Goal: Task Accomplishment & Management: Manage account settings

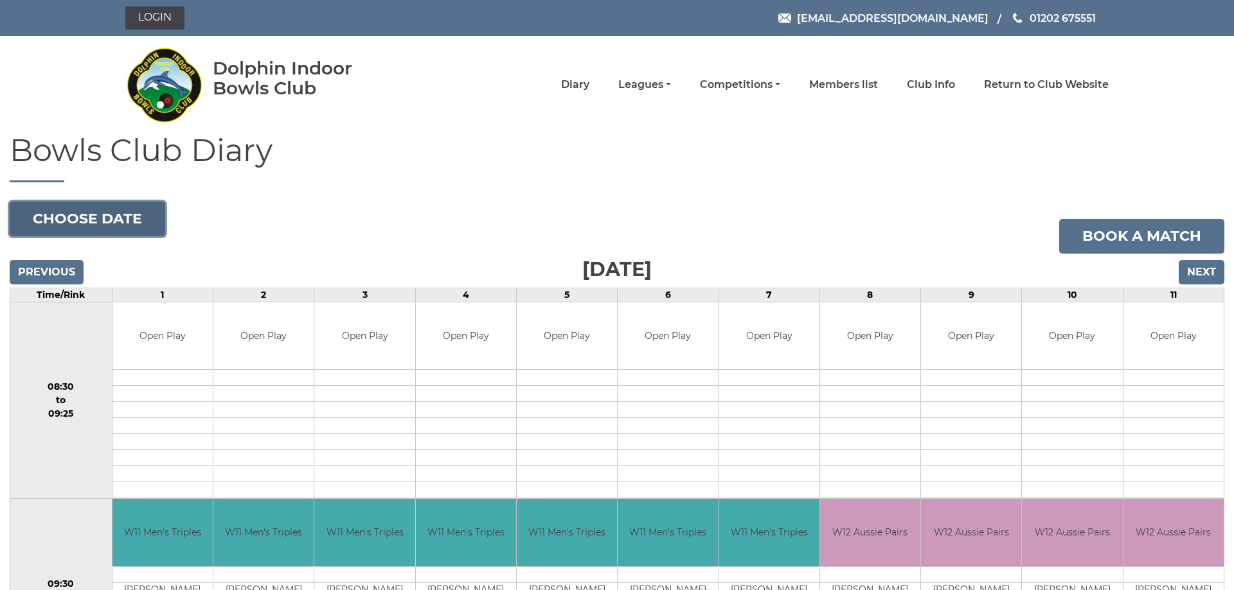
click at [105, 215] on button "Choose date" at bounding box center [87, 219] width 155 height 35
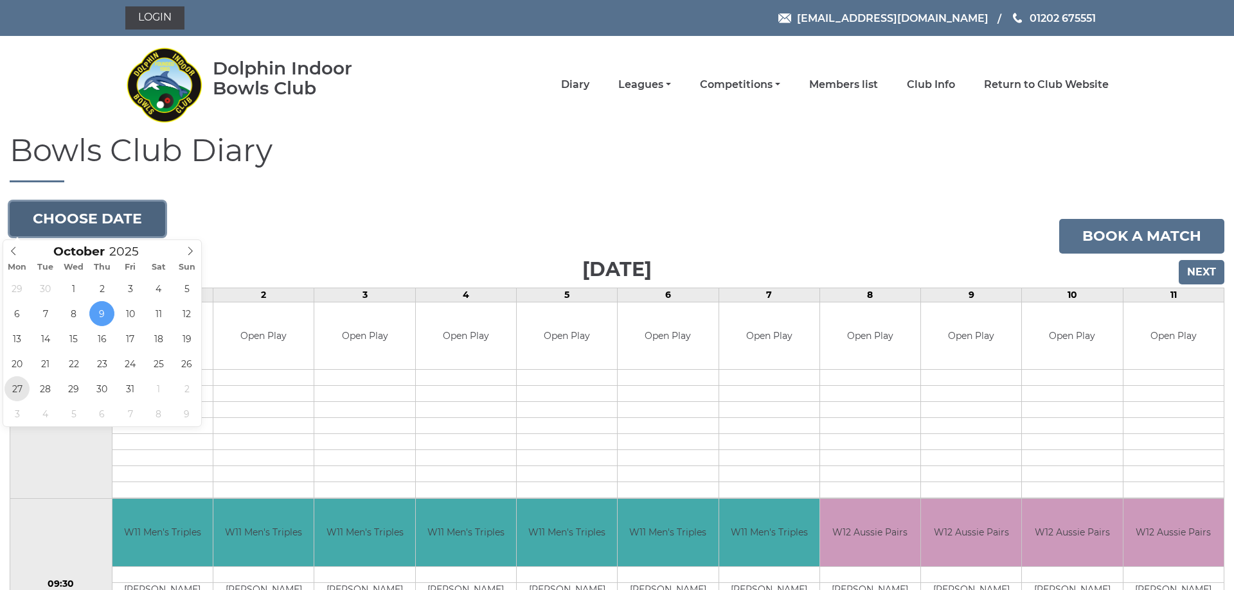
type input "2025-10-27"
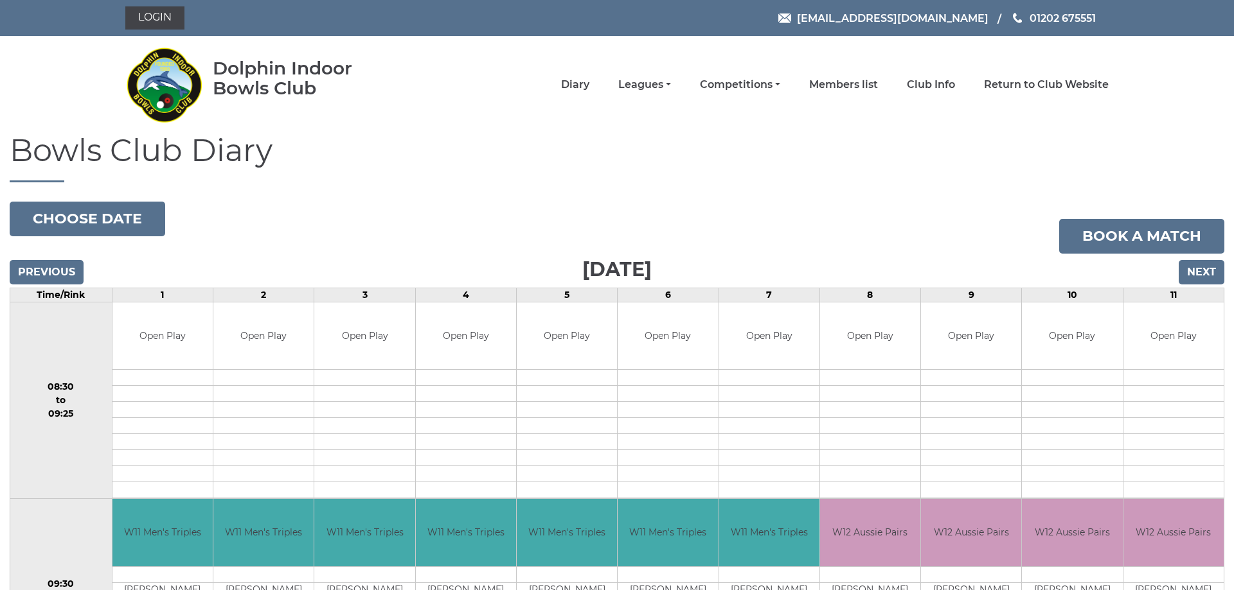
drag, startPoint x: 19, startPoint y: 387, endPoint x: 26, endPoint y: 389, distance: 6.6
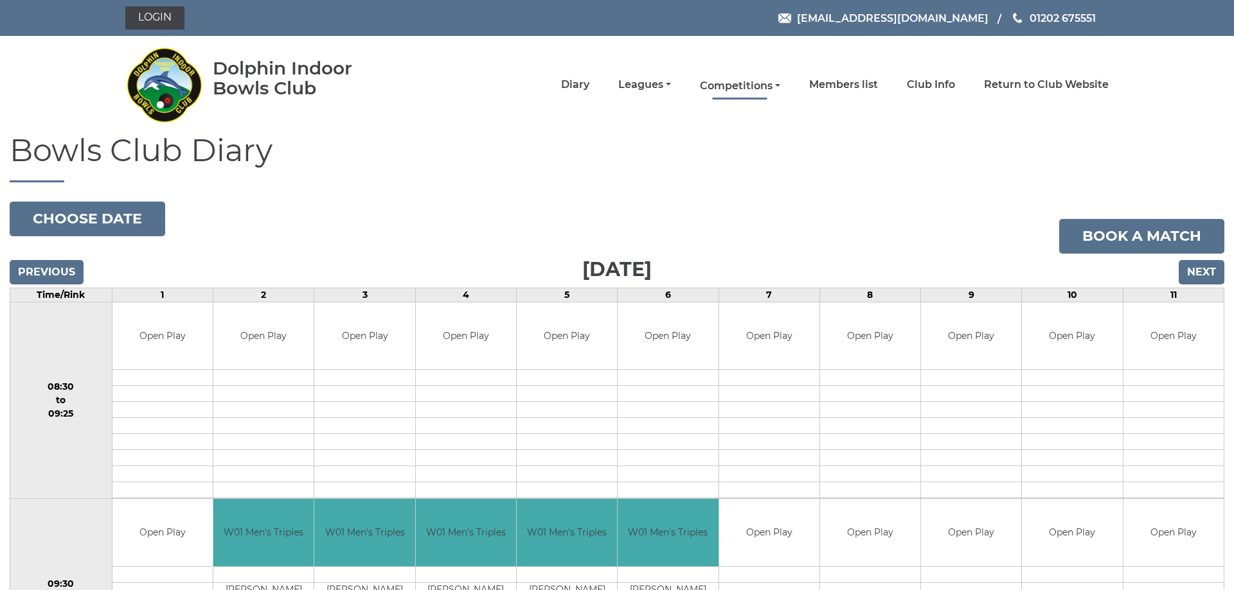
click at [740, 80] on link "Competitions" at bounding box center [740, 86] width 80 height 14
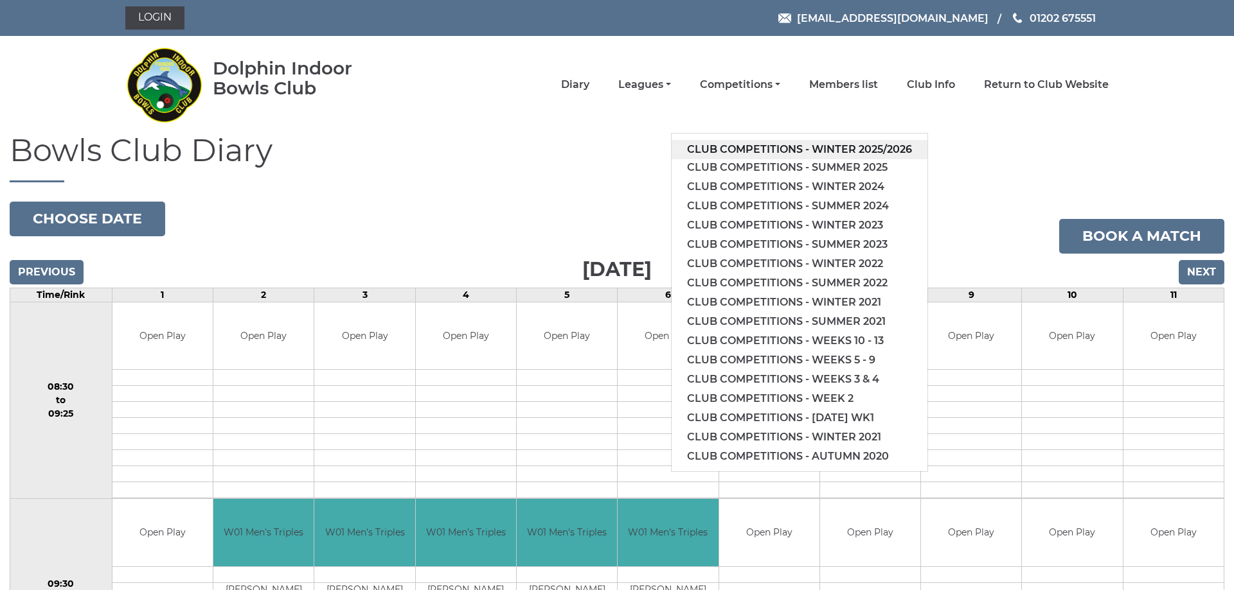
click at [781, 145] on link "Club competitions - Winter 2025/2026" at bounding box center [799, 149] width 256 height 19
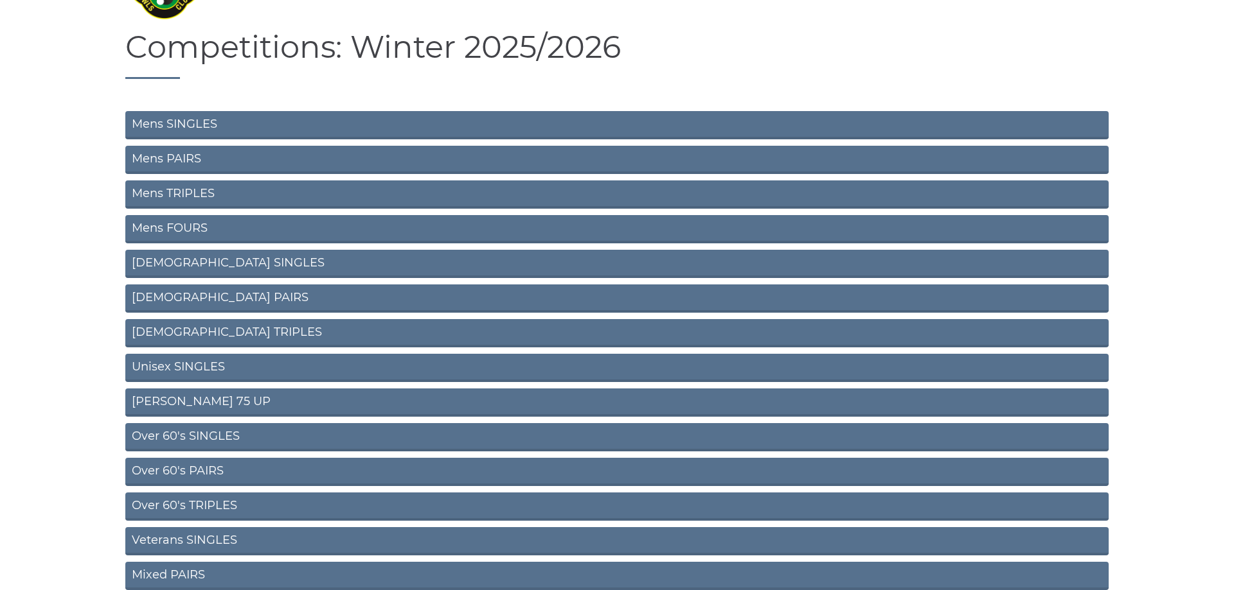
scroll to position [131, 0]
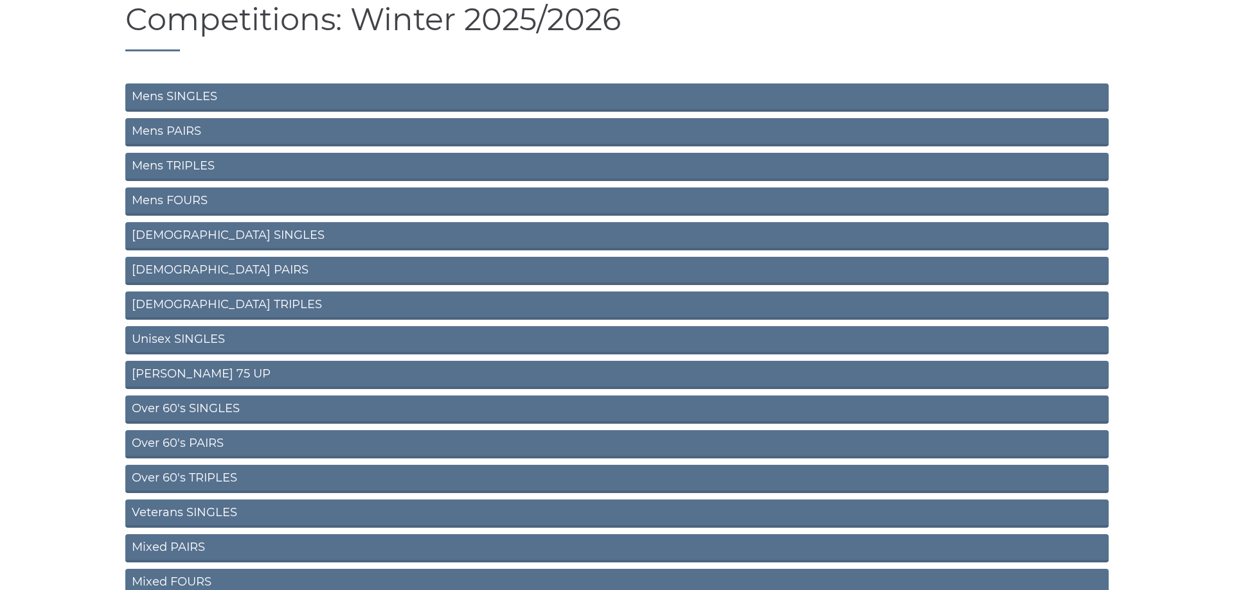
click at [211, 439] on link "Over 60's PAIRS" at bounding box center [616, 444] width 983 height 28
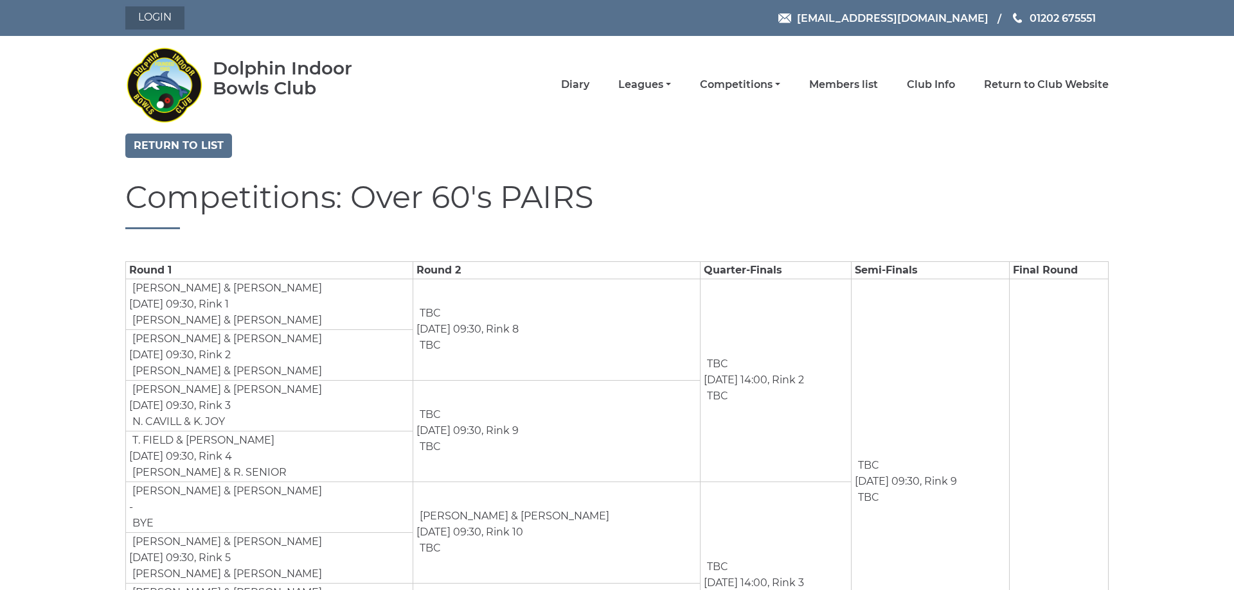
click at [161, 21] on link "Login" at bounding box center [154, 17] width 59 height 23
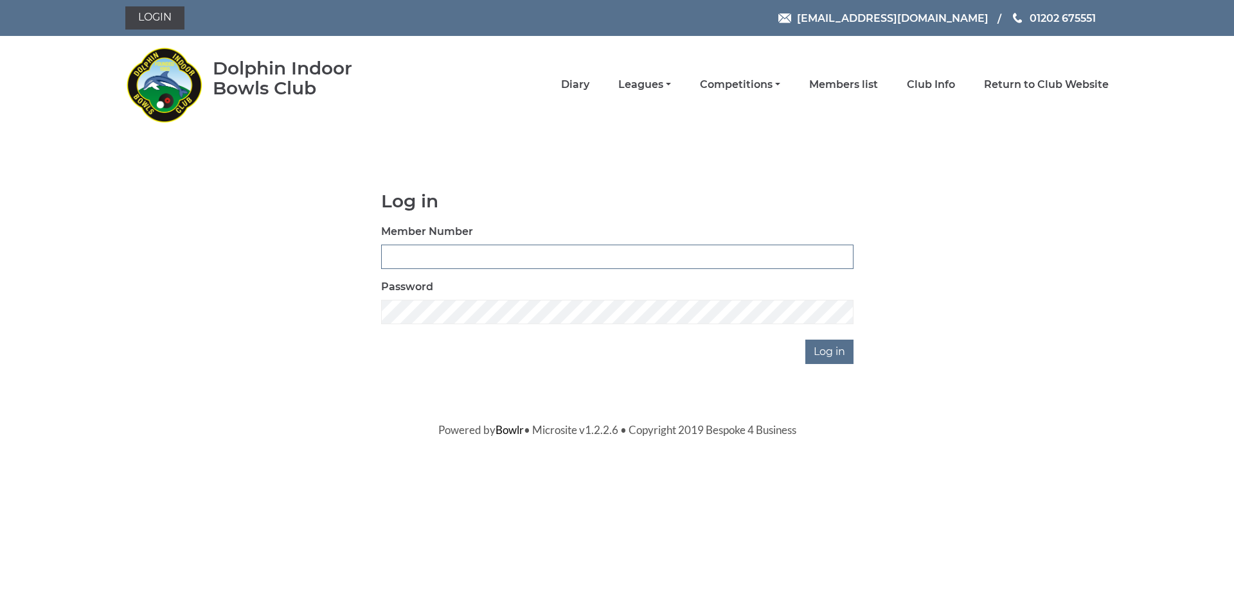
click at [516, 266] on input "Member Number" at bounding box center [617, 257] width 472 height 24
click at [829, 254] on img at bounding box center [829, 256] width 15 height 15
type input "2245"
click at [821, 351] on input "Log in" at bounding box center [829, 352] width 48 height 24
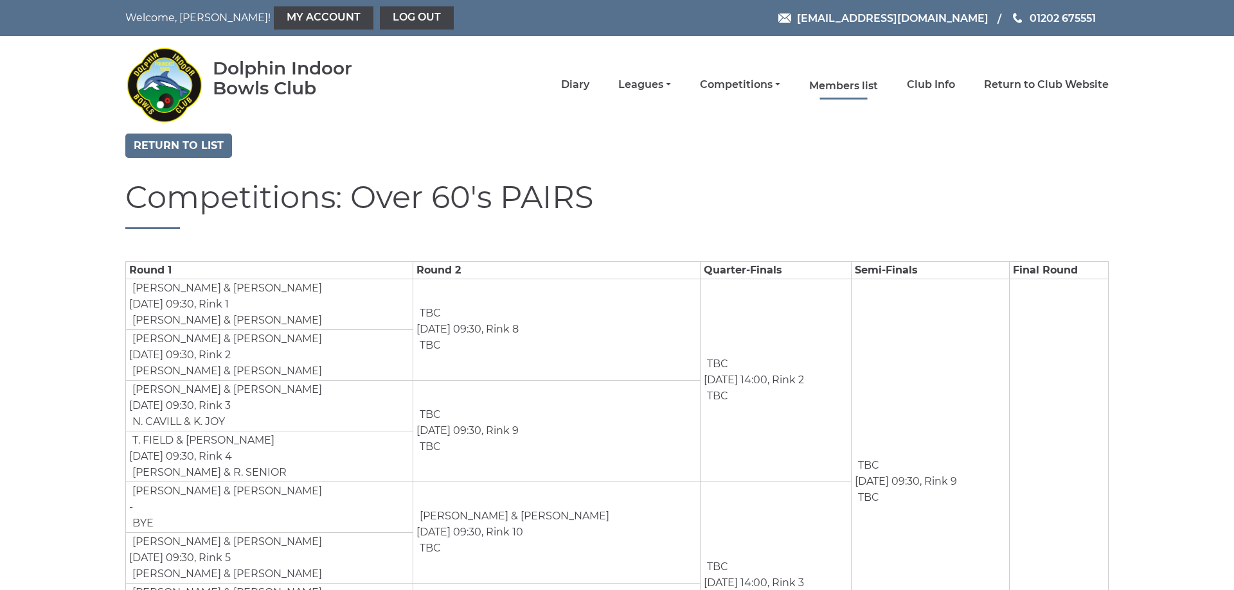
click at [854, 87] on link "Members list" at bounding box center [843, 86] width 69 height 14
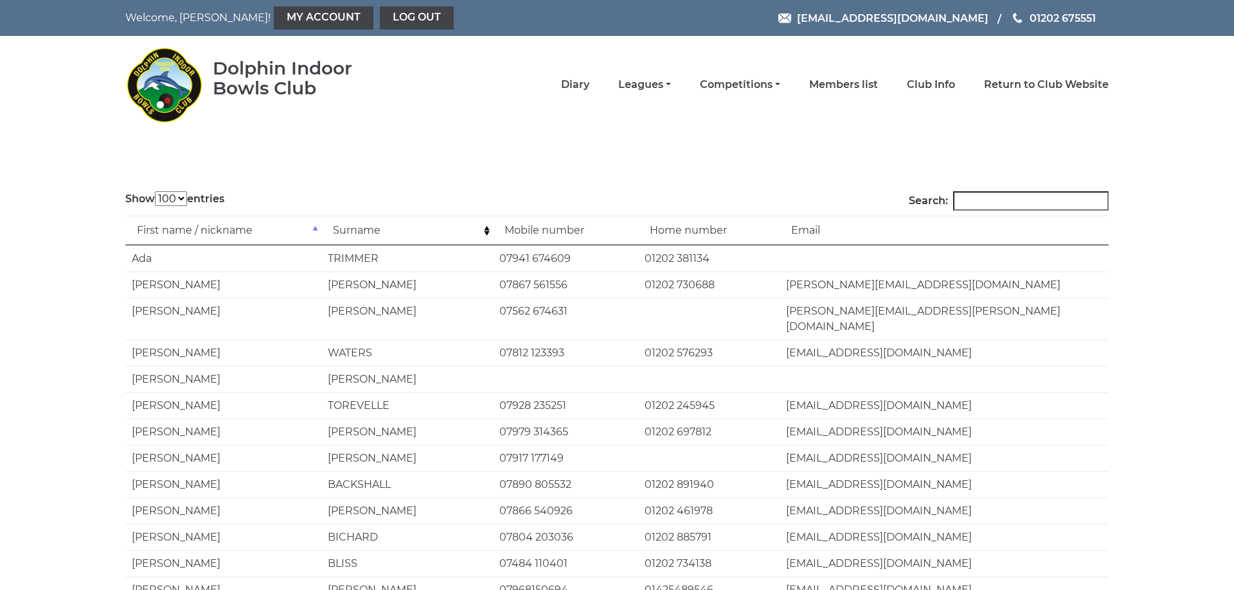
select select "100"
click at [380, 18] on link "Log out" at bounding box center [417, 17] width 74 height 23
